Goal: Information Seeking & Learning: Understand process/instructions

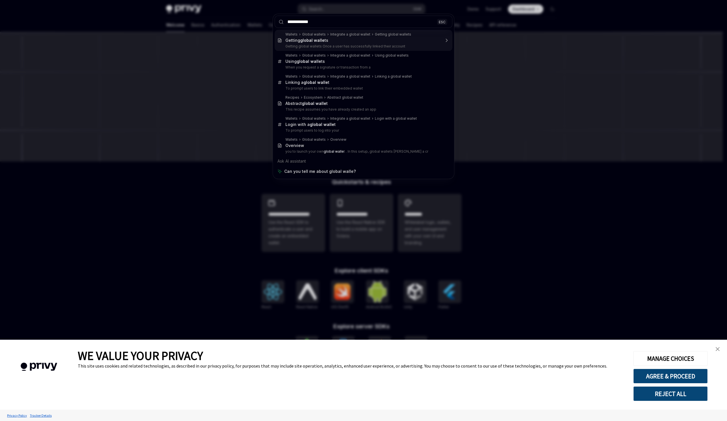
type input "**********"
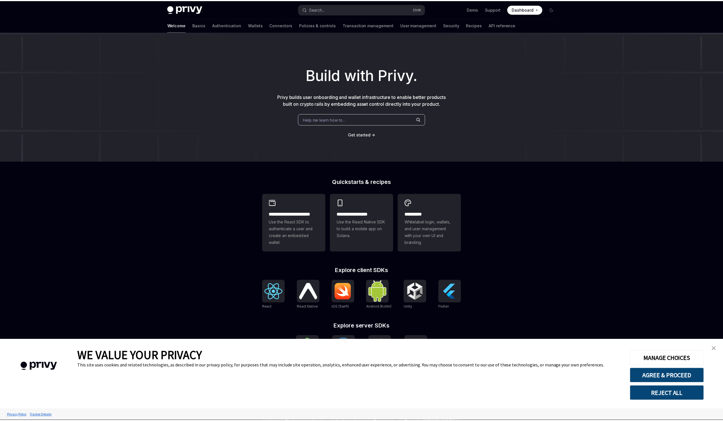
scroll to position [32, 0]
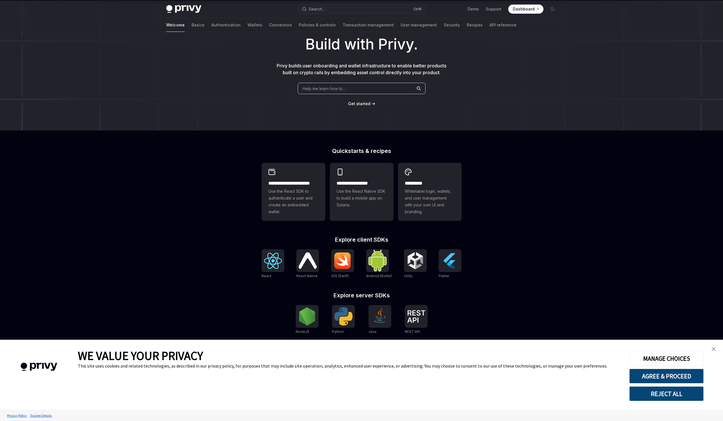
type textarea "*"
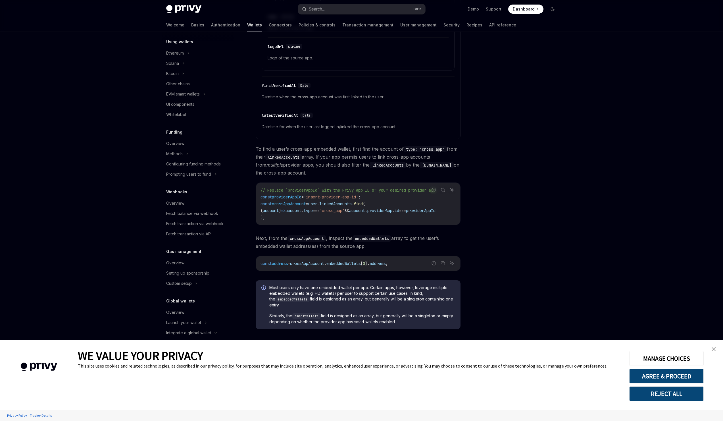
scroll to position [281, 0]
click at [713, 345] on link "close banner" at bounding box center [713, 348] width 11 height 11
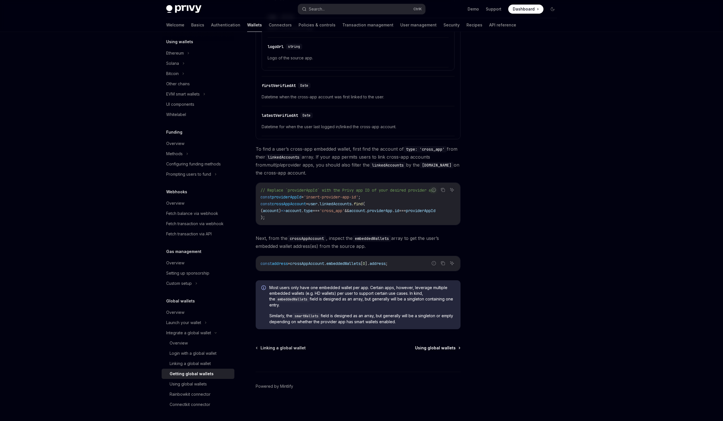
click at [429, 348] on span "Using global wallets" at bounding box center [435, 348] width 41 height 6
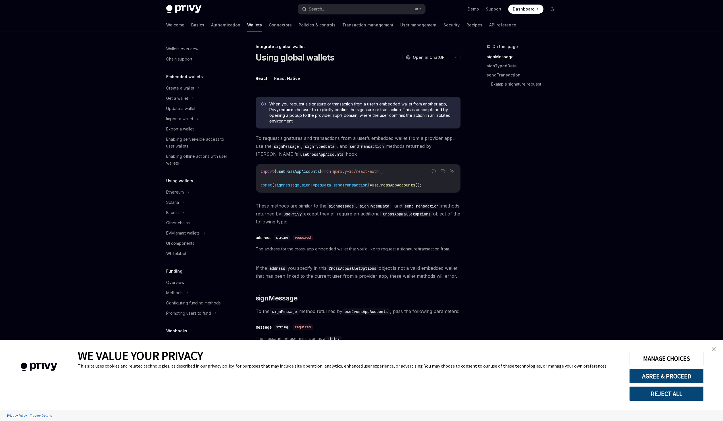
scroll to position [139, 0]
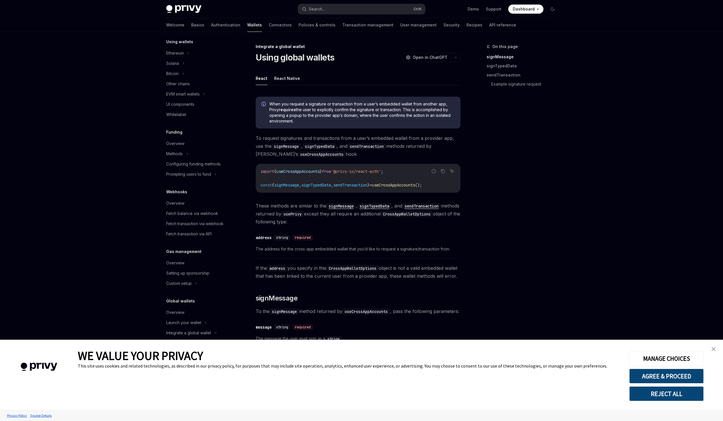
click at [717, 347] on link "close banner" at bounding box center [713, 348] width 11 height 11
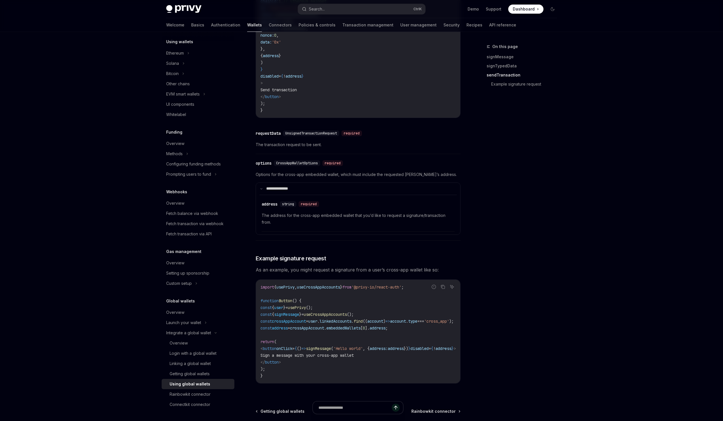
scroll to position [824, 0]
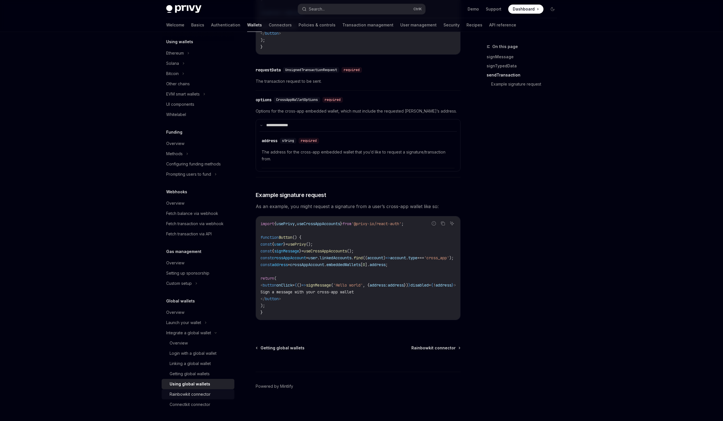
click at [180, 391] on div "Rainbowkit connector" at bounding box center [190, 394] width 41 height 7
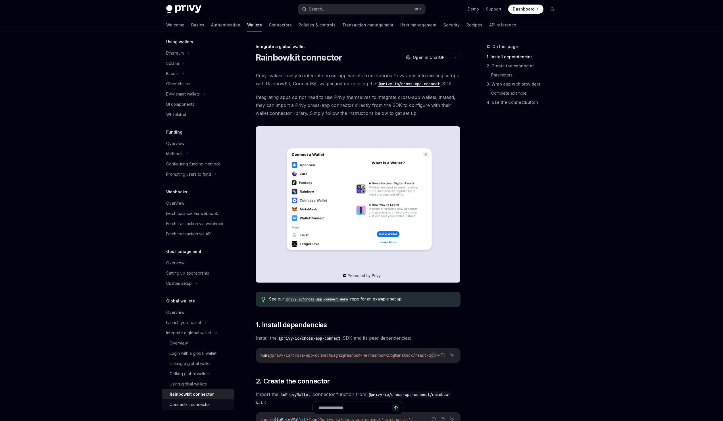
click at [204, 405] on div "Connectkit connector" at bounding box center [190, 404] width 41 height 7
type textarea "*"
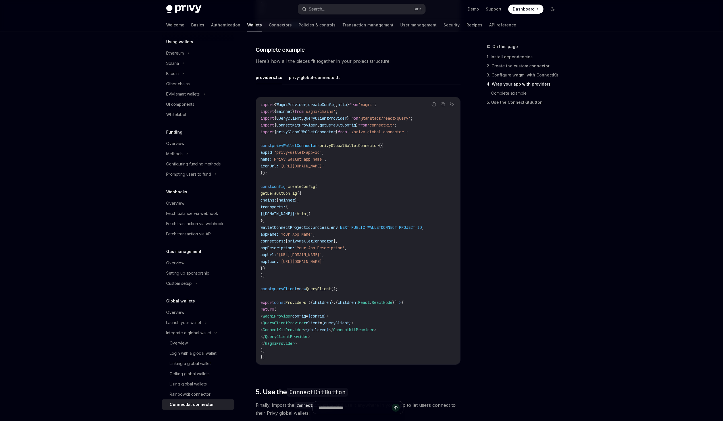
scroll to position [799, 0]
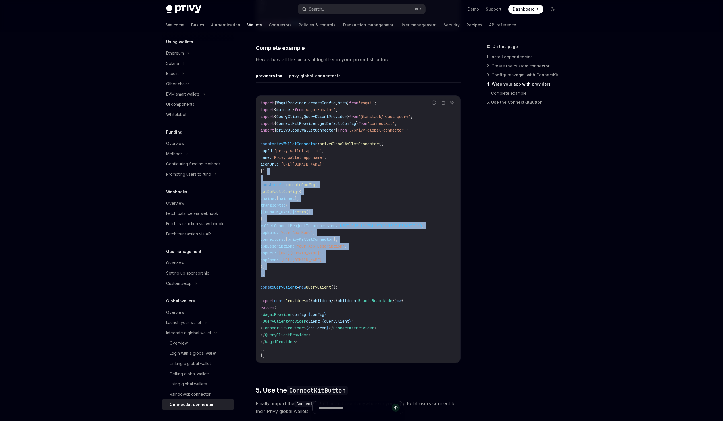
drag, startPoint x: 301, startPoint y: 273, endPoint x: 296, endPoint y: 174, distance: 99.9
click at [296, 174] on code "import { WagmiProvider , createConfig , http } from 'wagmi' ; import { mainnet …" at bounding box center [358, 228] width 195 height 259
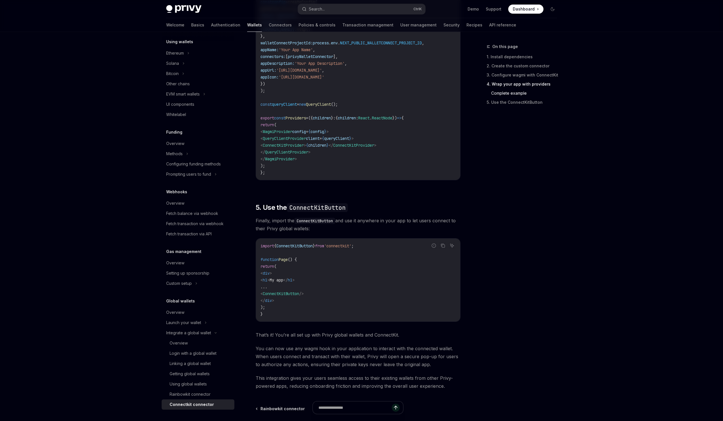
scroll to position [1043, 0]
